Goal: Transaction & Acquisition: Purchase product/service

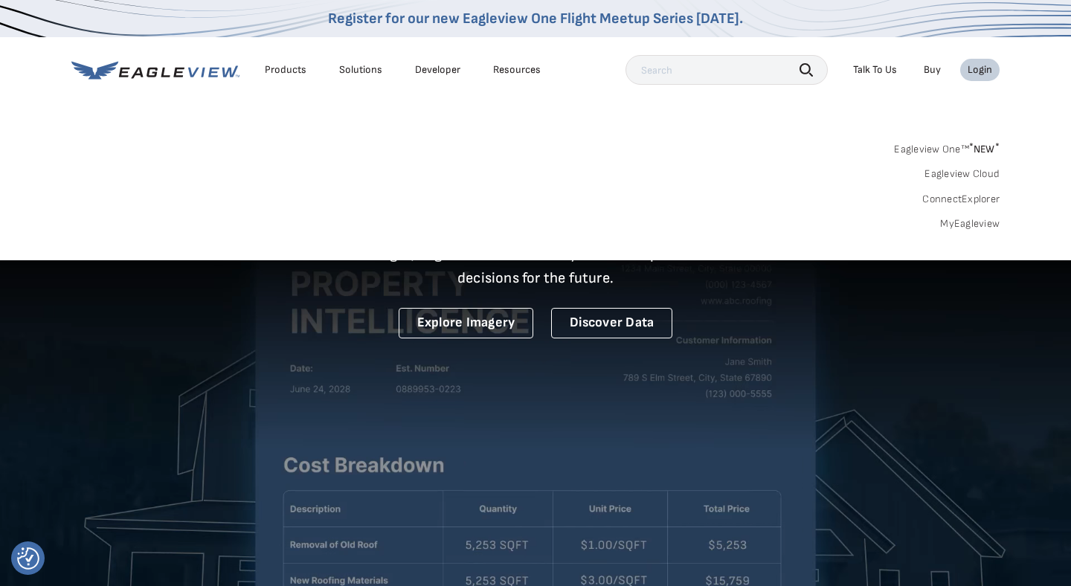
click at [957, 219] on link "MyEagleview" at bounding box center [970, 223] width 60 height 13
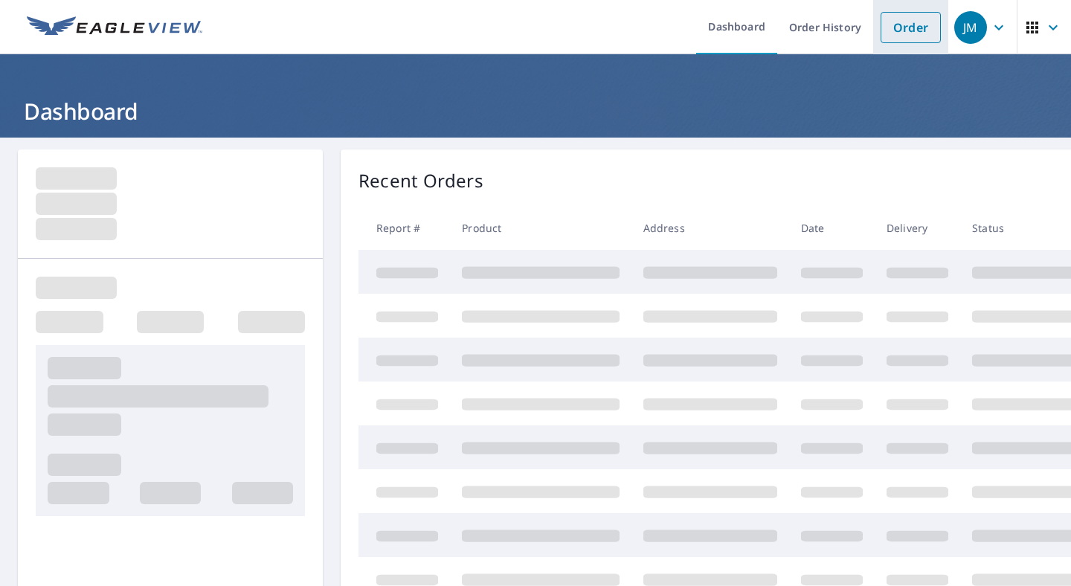
click at [914, 26] on link "Order" at bounding box center [911, 27] width 60 height 31
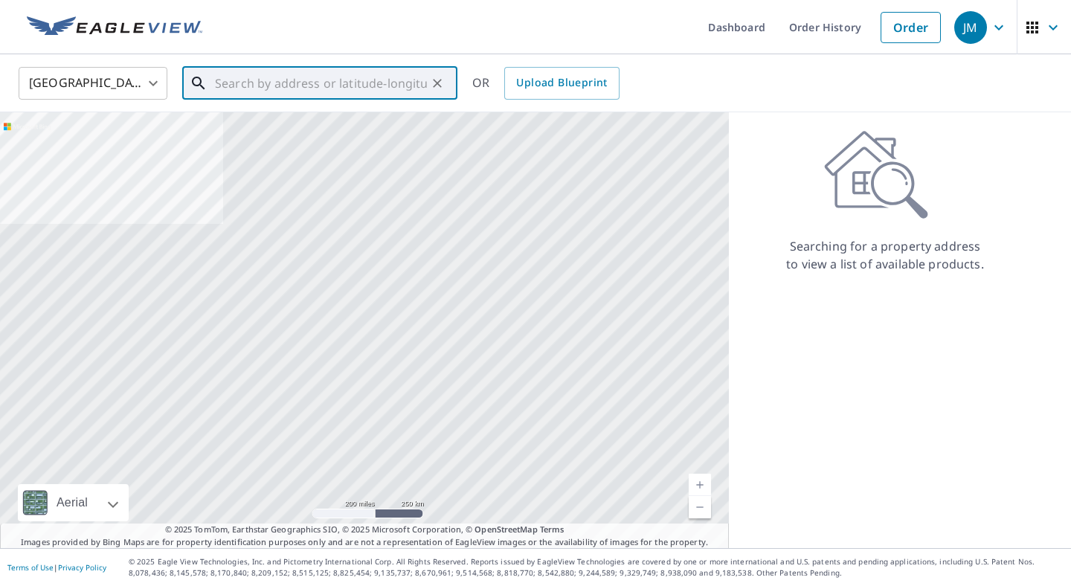
click at [309, 84] on input "text" at bounding box center [321, 83] width 212 height 42
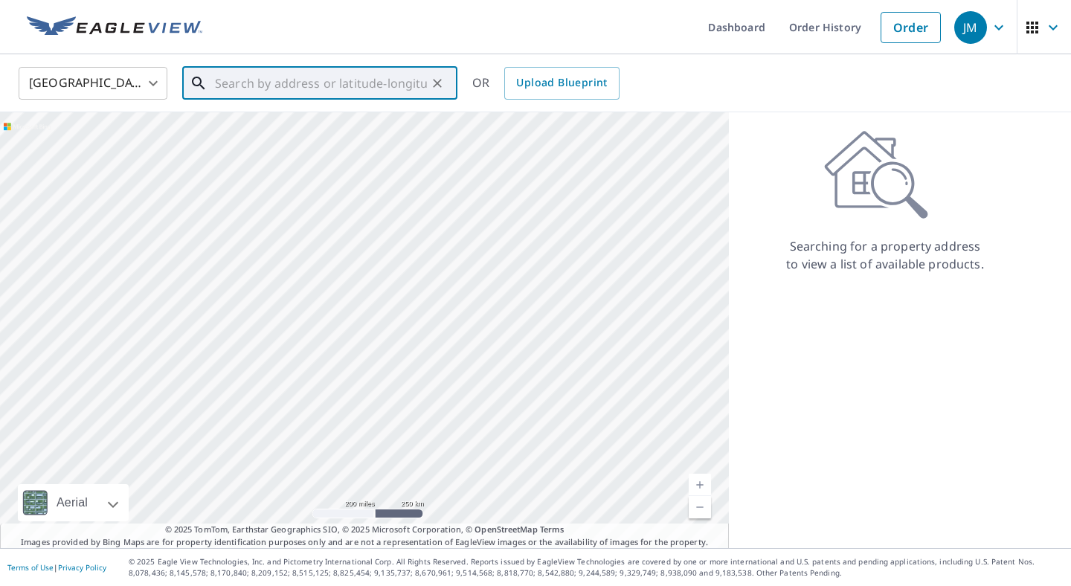
paste input "17319 Oketo Avenue Tinley Park, Illinois 60477"
click at [261, 137] on p "Tinley Park, IL 60477" at bounding box center [329, 142] width 234 height 15
type input "17319 Oketo Ave Tinley Park, IL 60477"
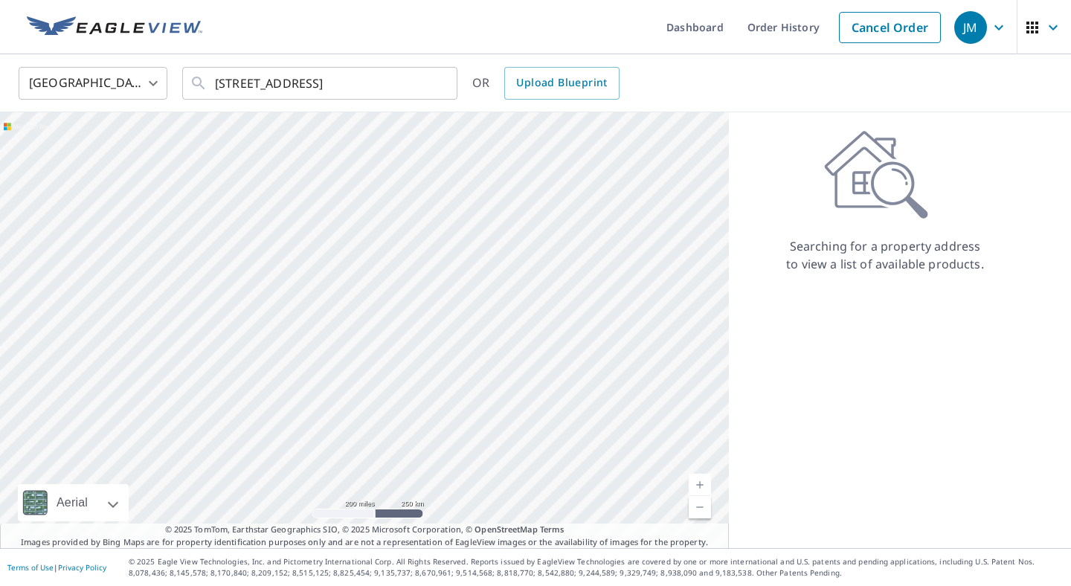
scroll to position [0, 0]
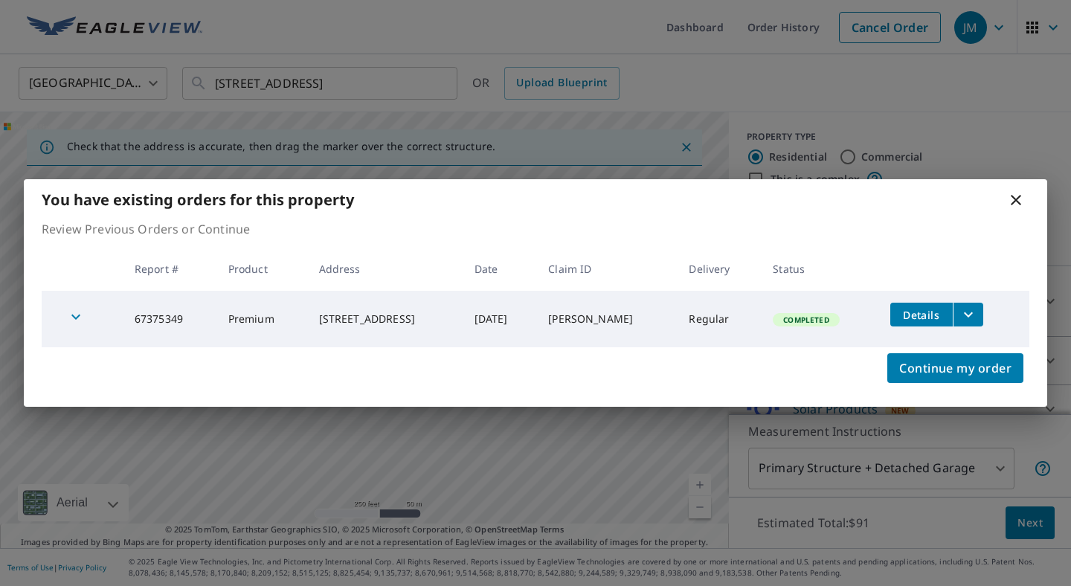
click at [972, 321] on icon "filesDropdownBtn-67375349" at bounding box center [969, 315] width 18 height 18
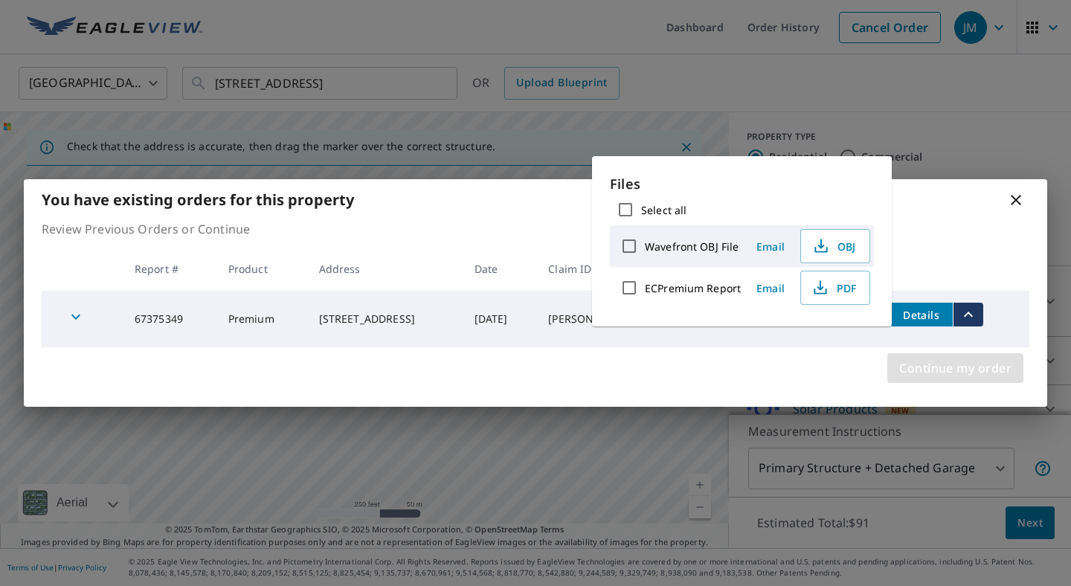
click at [949, 364] on span "Continue my order" at bounding box center [955, 368] width 112 height 21
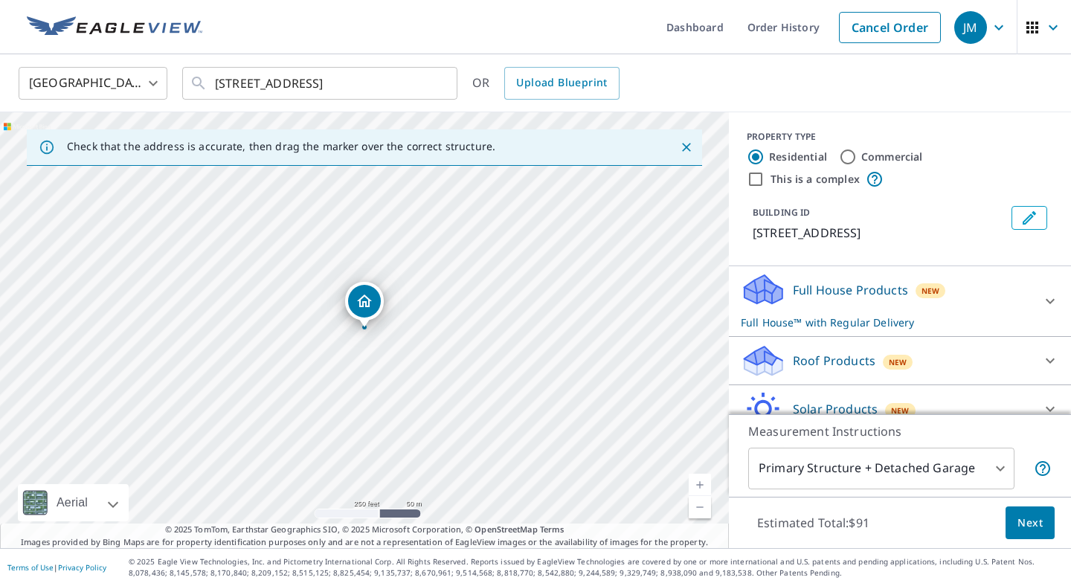
click at [786, 294] on div "Full House Products New Full House™ with Regular Delivery" at bounding box center [887, 301] width 292 height 58
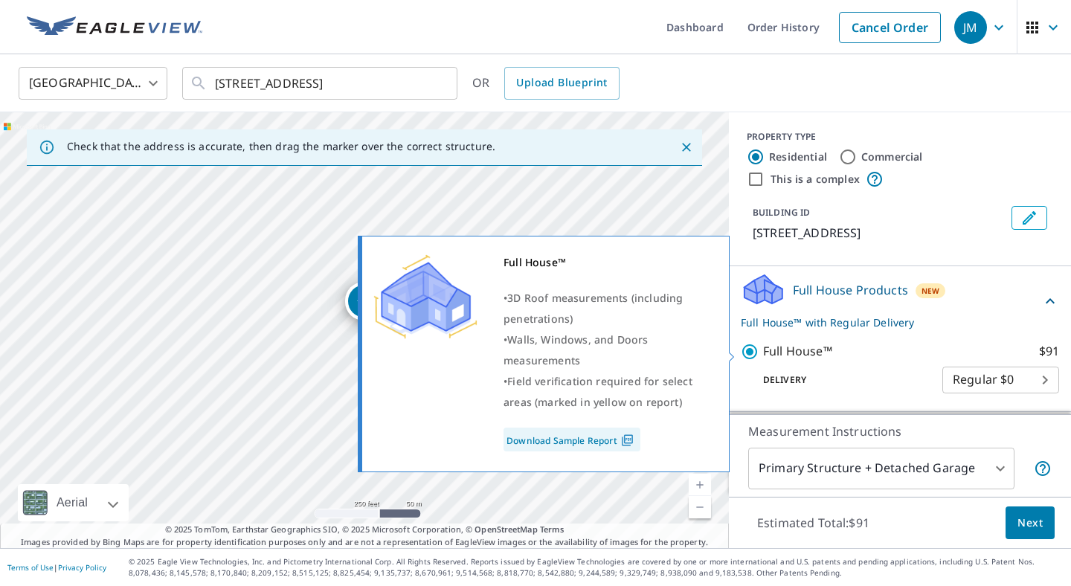
click at [748, 347] on input "Full House™ $91" at bounding box center [752, 352] width 22 height 18
checkbox input "false"
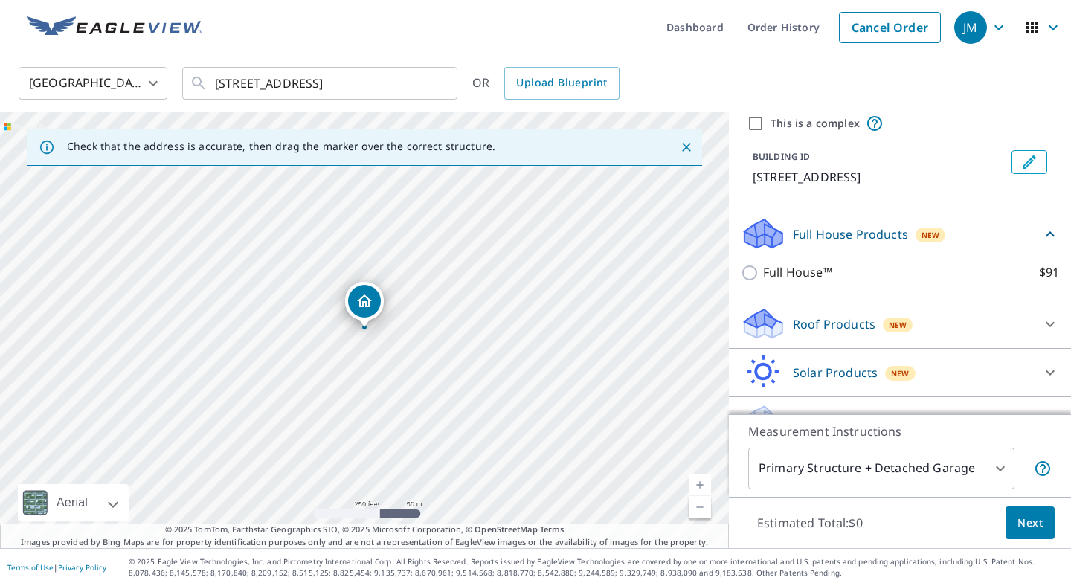
scroll to position [87, 0]
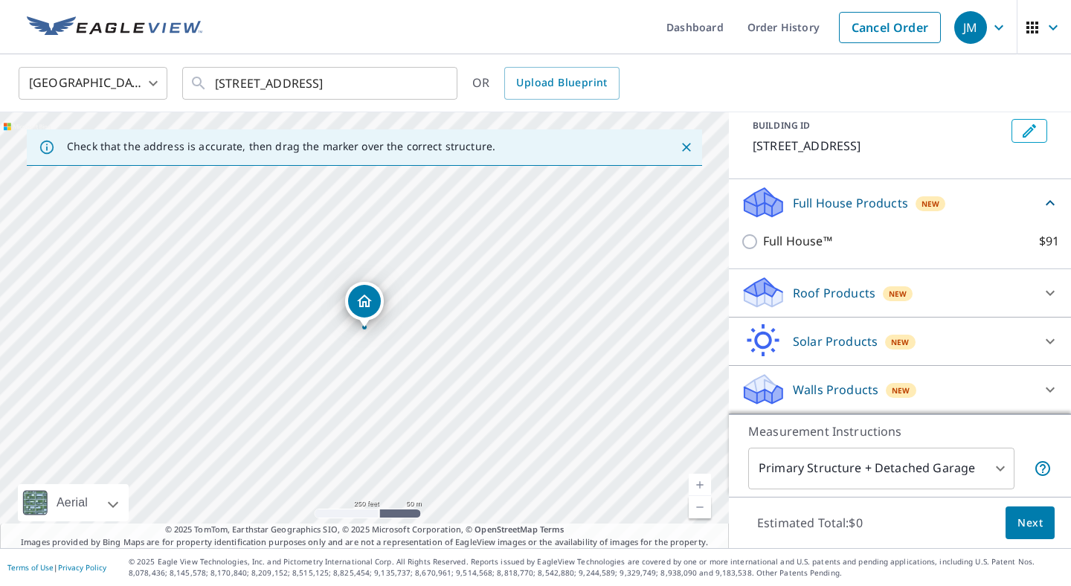
click at [773, 389] on icon at bounding box center [764, 385] width 38 height 19
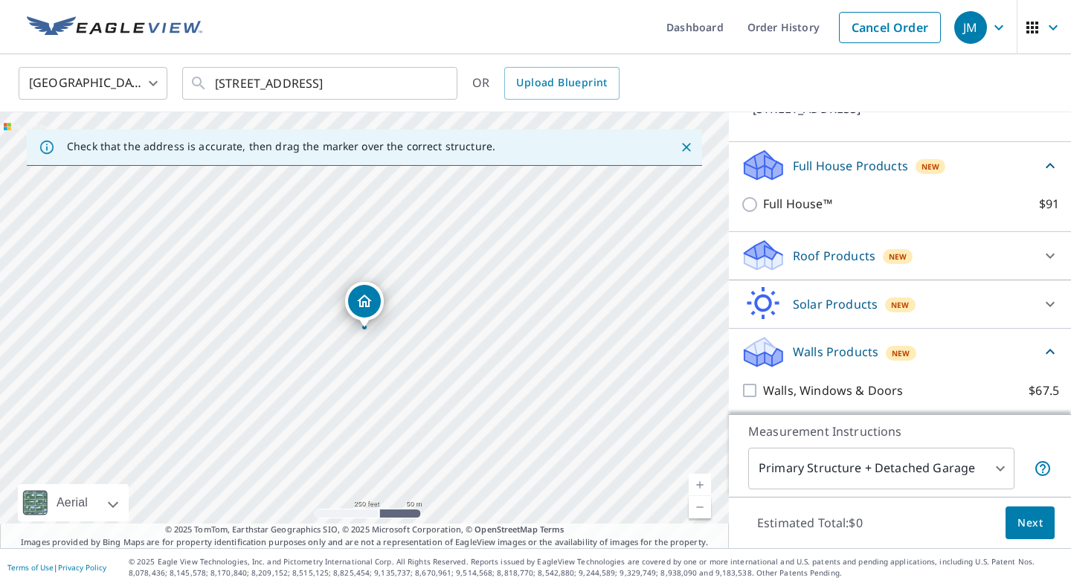
scroll to position [172, 0]
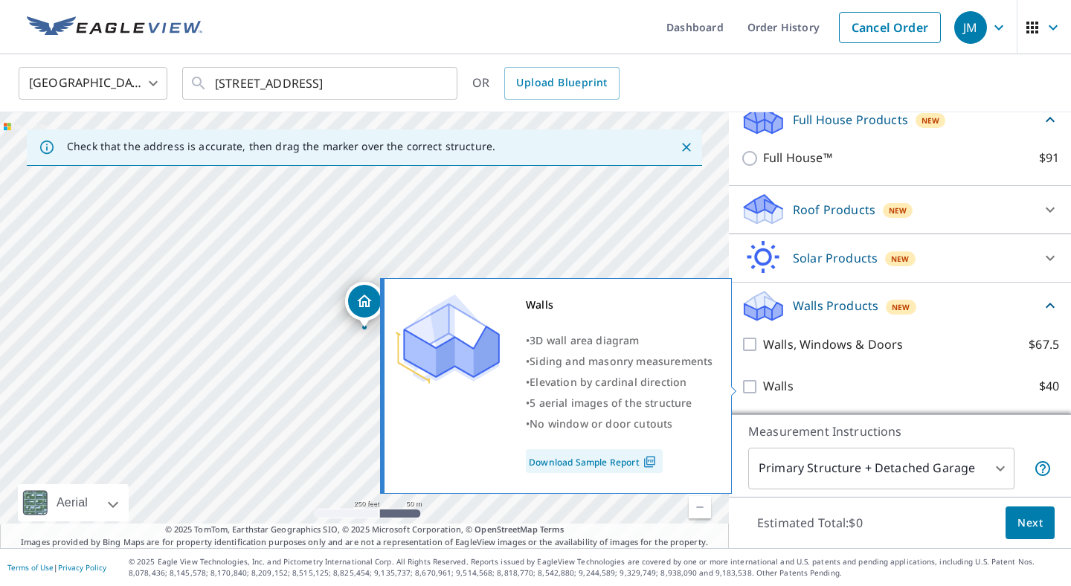
click at [758, 383] on input "Walls $40" at bounding box center [752, 387] width 22 height 18
checkbox input "true"
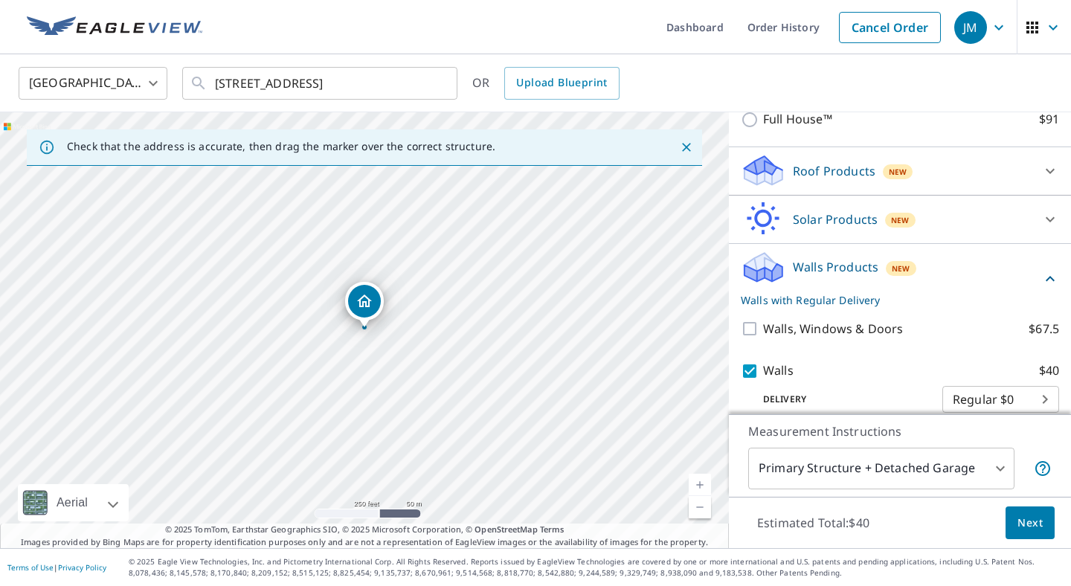
scroll to position [228, 0]
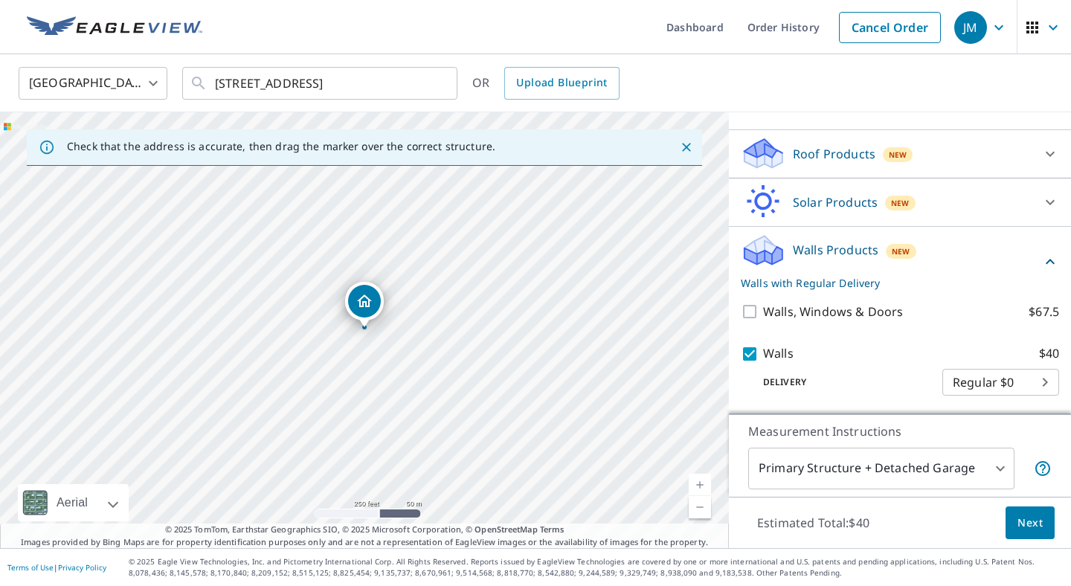
click at [1017, 521] on button "Next" at bounding box center [1030, 523] width 49 height 33
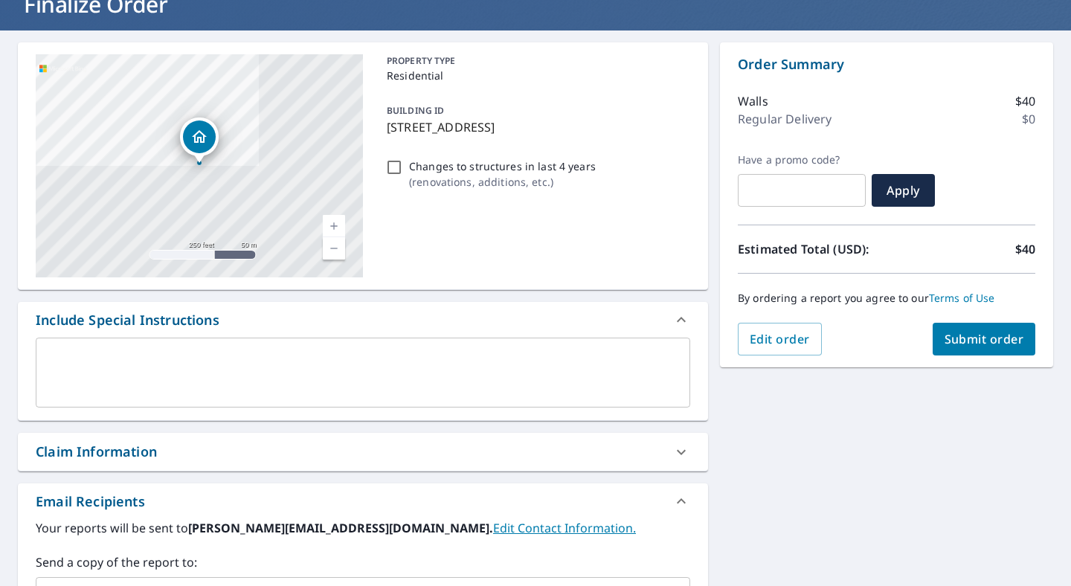
scroll to position [134, 0]
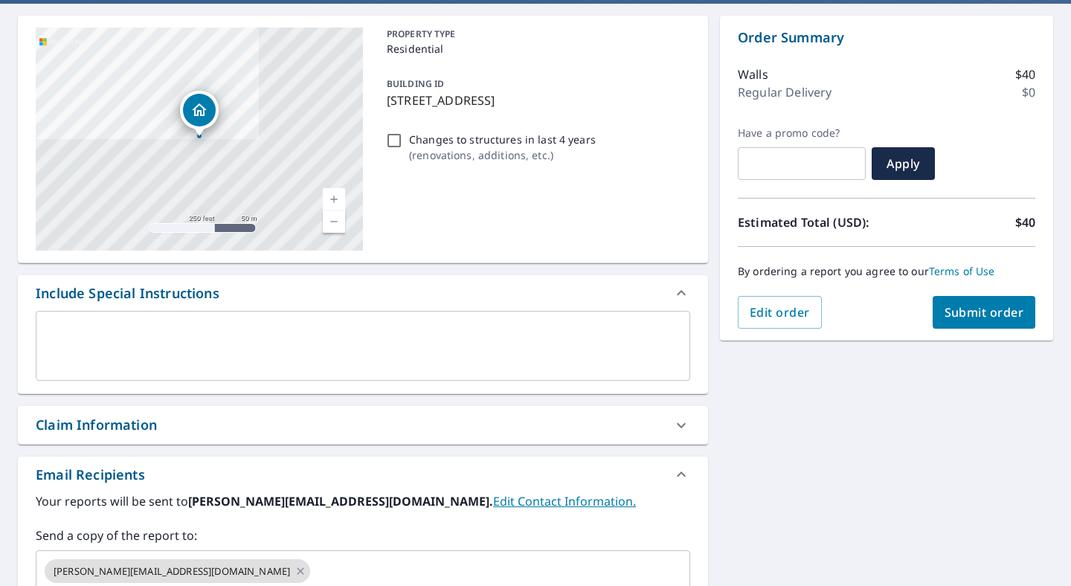
click at [104, 427] on div "Claim Information" at bounding box center [96, 425] width 121 height 20
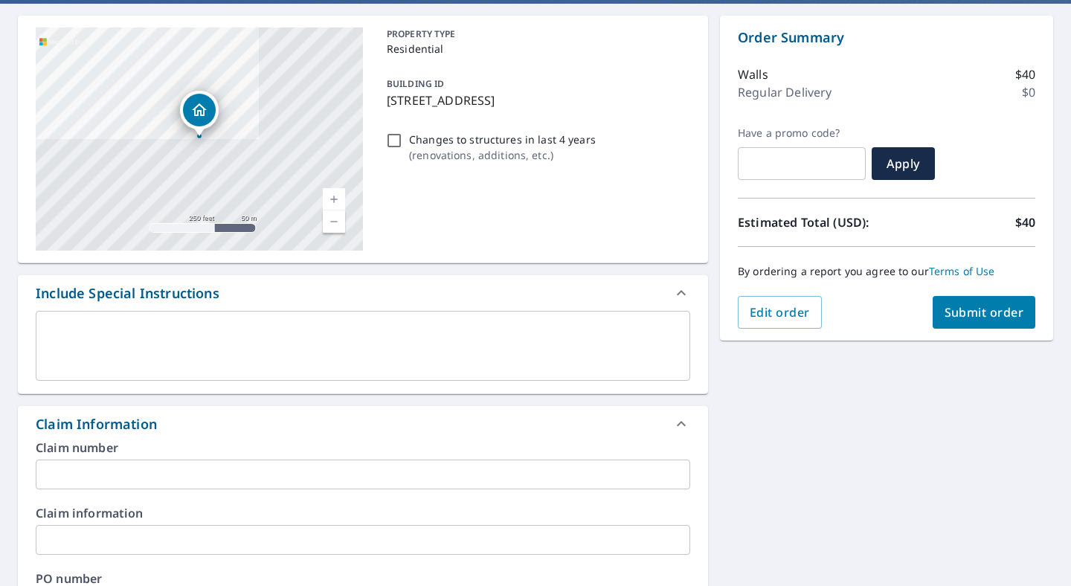
click at [108, 464] on input "text" at bounding box center [363, 475] width 655 height 30
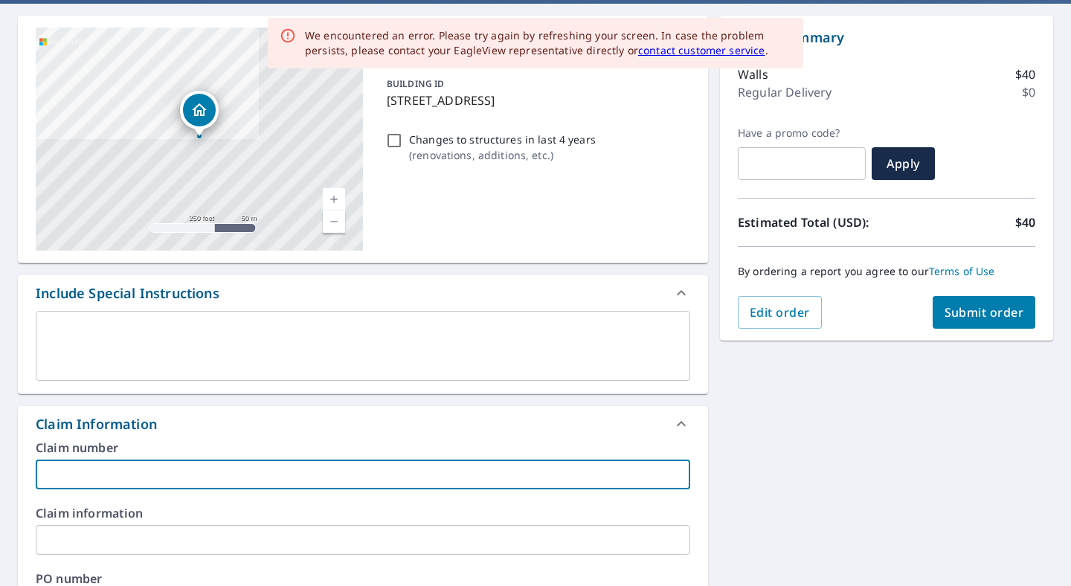
paste input "Mike Marozas"
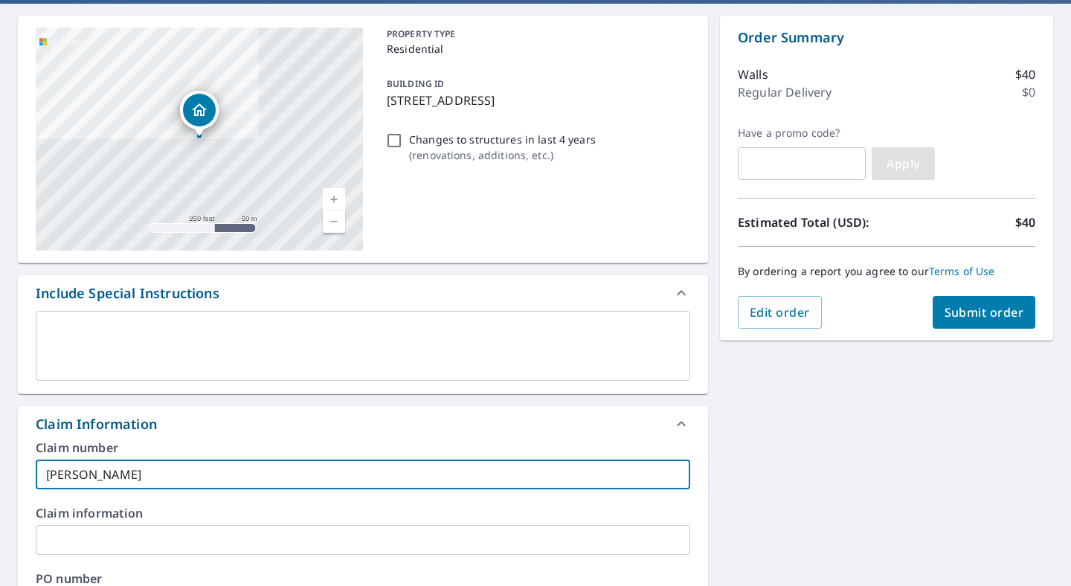
scroll to position [0, 0]
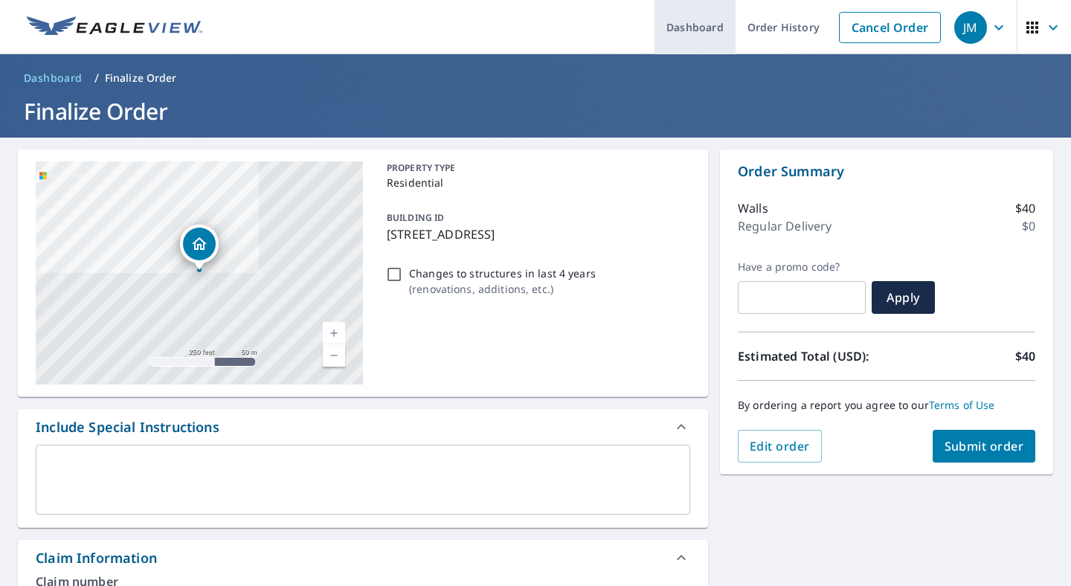
type input "Mike Marozas"
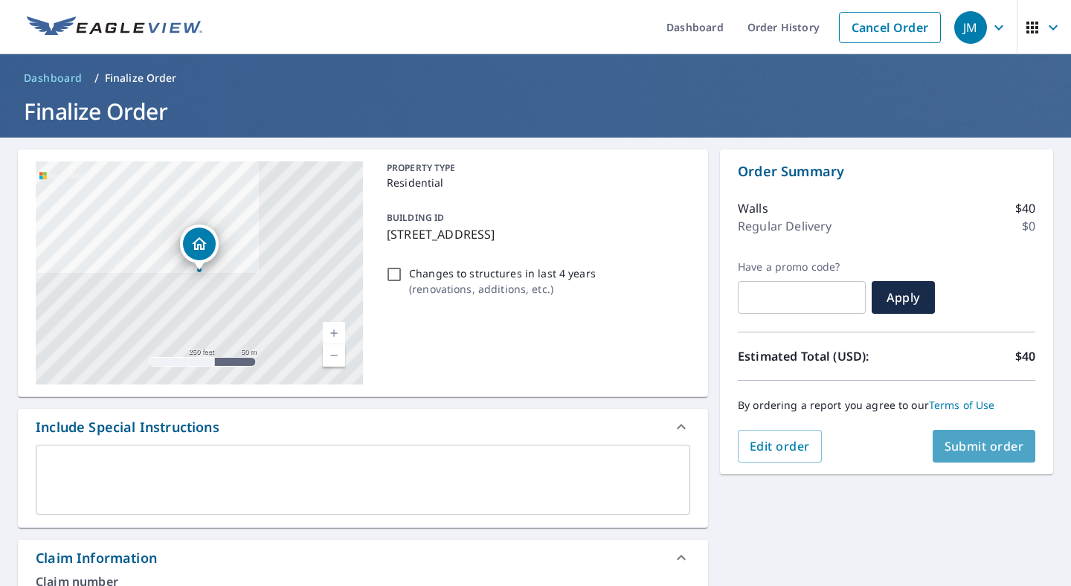
click at [998, 454] on span "Submit order" at bounding box center [985, 446] width 80 height 16
